Goal: Transaction & Acquisition: Obtain resource

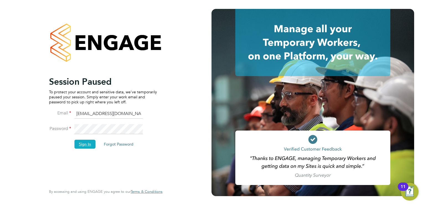
click at [82, 146] on button "Sign In" at bounding box center [85, 143] width 21 height 9
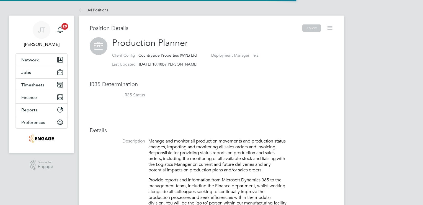
scroll to position [16, 37]
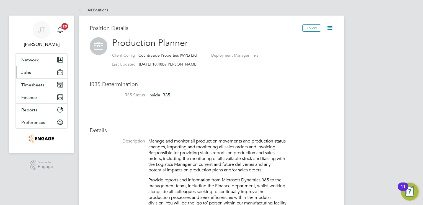
click at [31, 76] on button "Jobs" at bounding box center [42, 72] width 52 height 12
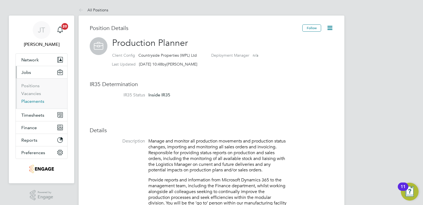
click at [38, 99] on link "Placements" at bounding box center [32, 100] width 23 height 5
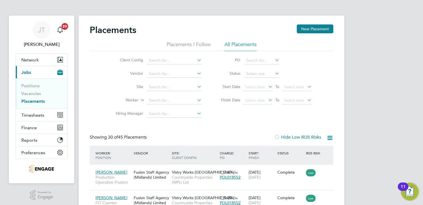
click at [34, 114] on span "Timesheets" at bounding box center [32, 114] width 23 height 5
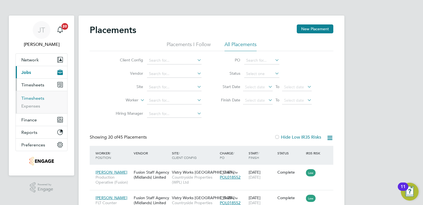
click at [35, 99] on link "Timesheets" at bounding box center [32, 97] width 23 height 5
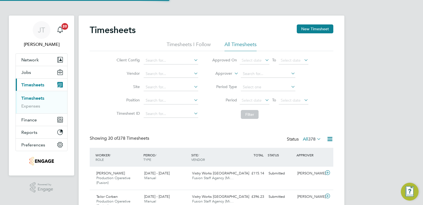
scroll to position [19, 48]
click at [316, 139] on icon at bounding box center [316, 139] width 0 height 8
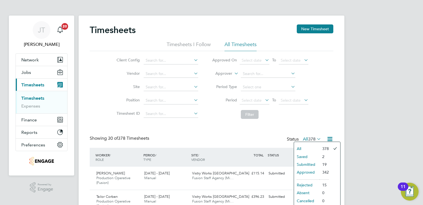
click at [316, 163] on li "Submitted" at bounding box center [306, 164] width 25 height 8
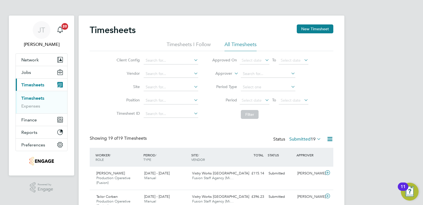
click at [309, 138] on label "Submitted 19" at bounding box center [306, 139] width 32 height 6
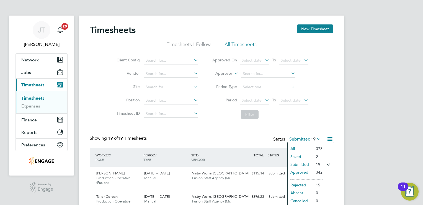
click at [298, 155] on li "Saved" at bounding box center [300, 156] width 25 height 8
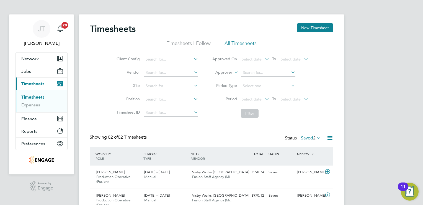
scroll to position [0, 0]
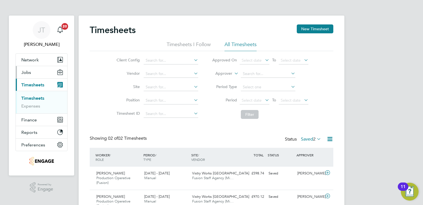
click at [31, 73] on button "Jobs" at bounding box center [42, 72] width 52 height 12
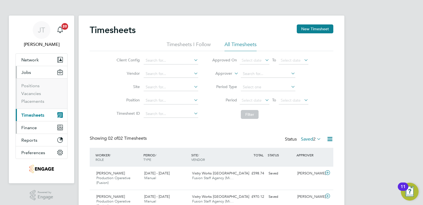
click at [30, 131] on button "Finance" at bounding box center [42, 127] width 52 height 12
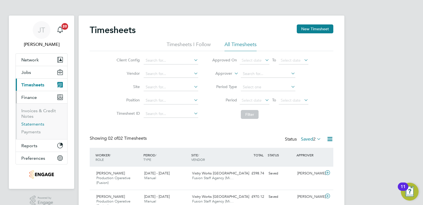
click at [33, 122] on link "Statements" at bounding box center [32, 123] width 23 height 5
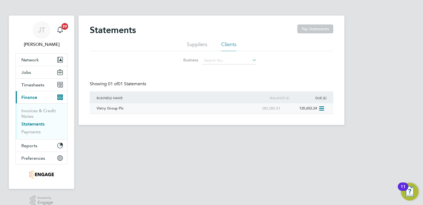
click at [321, 106] on icon at bounding box center [322, 108] width 6 height 7
click at [303, 123] on li "Download statement" at bounding box center [302, 121] width 44 height 8
click at [201, 42] on li "Suppliers" at bounding box center [197, 46] width 21 height 10
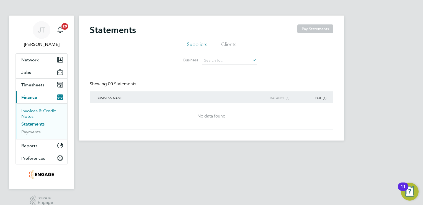
click at [30, 112] on link "Invoices & Credit Notes" at bounding box center [38, 113] width 35 height 11
